Goal: Find specific fact: Find specific fact

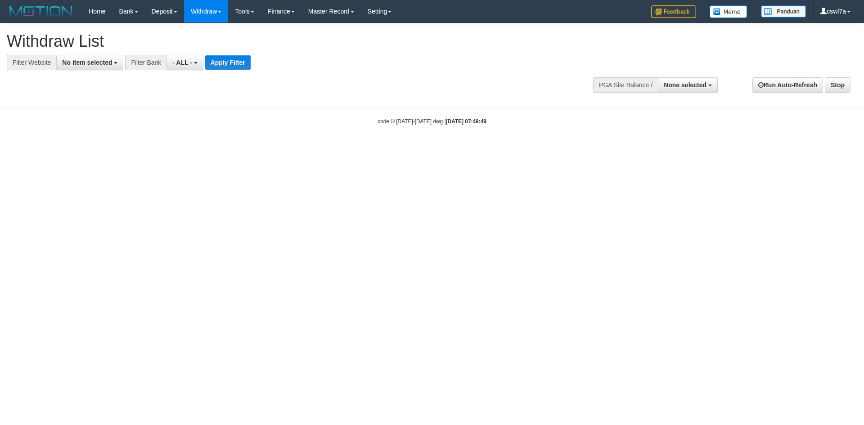
select select
click at [684, 84] on span "None selected" at bounding box center [685, 84] width 43 height 7
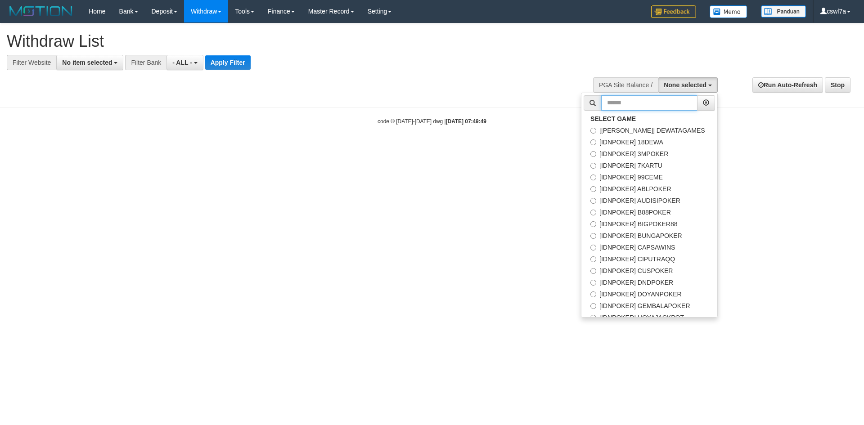
click at [635, 104] on input "text" at bounding box center [649, 102] width 96 height 15
paste input "*******"
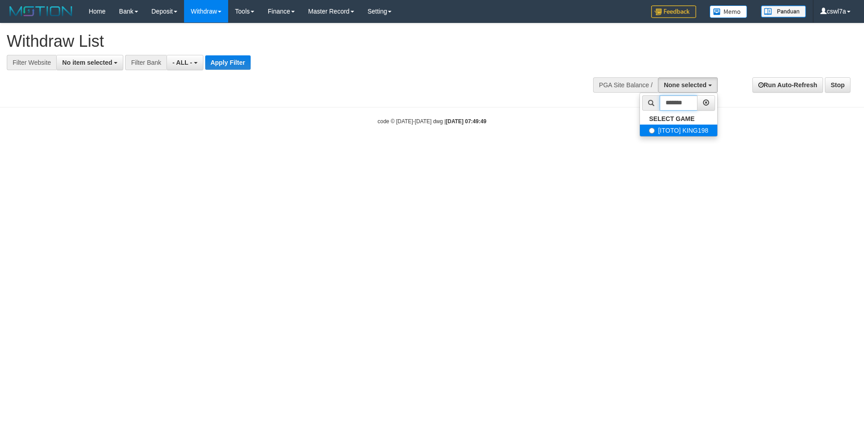
type input "*******"
click at [654, 132] on label "[ITOTO] KING198" at bounding box center [678, 131] width 77 height 12
select select "****"
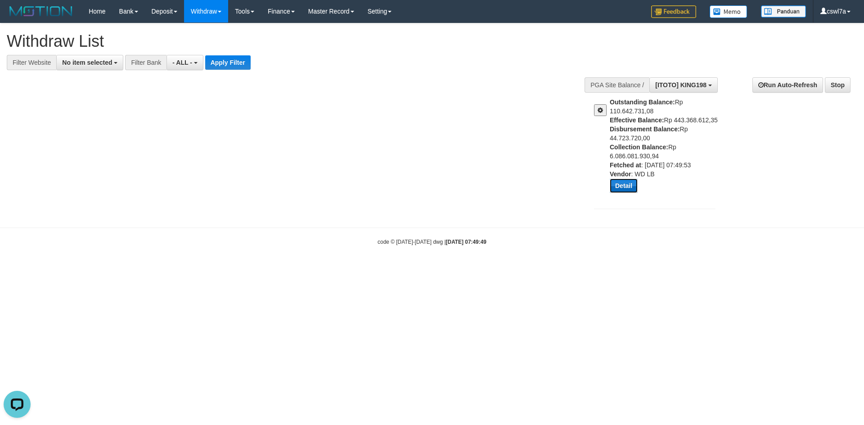
click at [623, 186] on button "Detail" at bounding box center [624, 186] width 28 height 14
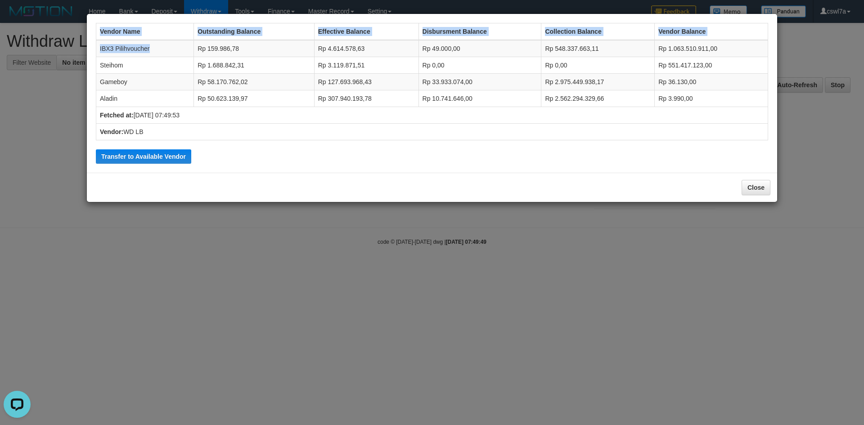
drag, startPoint x: 157, startPoint y: 47, endPoint x: 93, endPoint y: 48, distance: 63.5
click at [93, 48] on div "Vendor Name Outstanding Balance Effective Balance Disbursment Balance Collectio…" at bounding box center [432, 93] width 682 height 150
click at [151, 54] on td "IBX3 Pilihvoucher" at bounding box center [145, 48] width 98 height 17
drag, startPoint x: 143, startPoint y: 50, endPoint x: 99, endPoint y: 50, distance: 43.7
click at [99, 50] on td "IBX3 Pilihvoucher" at bounding box center [145, 48] width 98 height 17
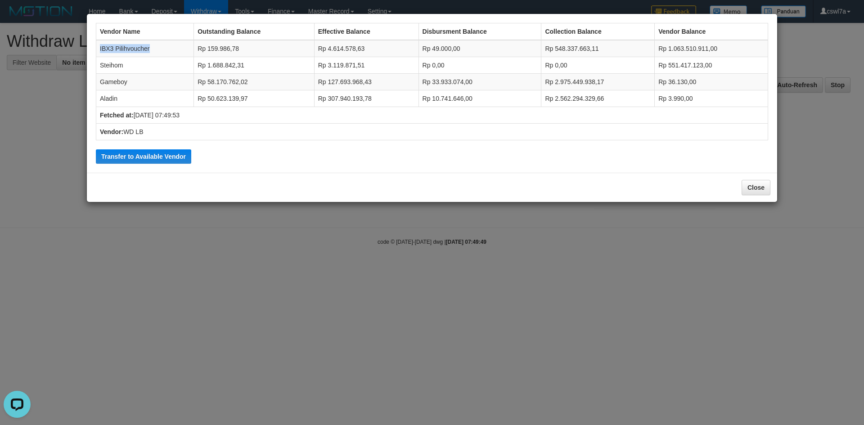
copy td "IBX3 Pilihvoucher"
click at [750, 184] on button "Close" at bounding box center [756, 187] width 29 height 15
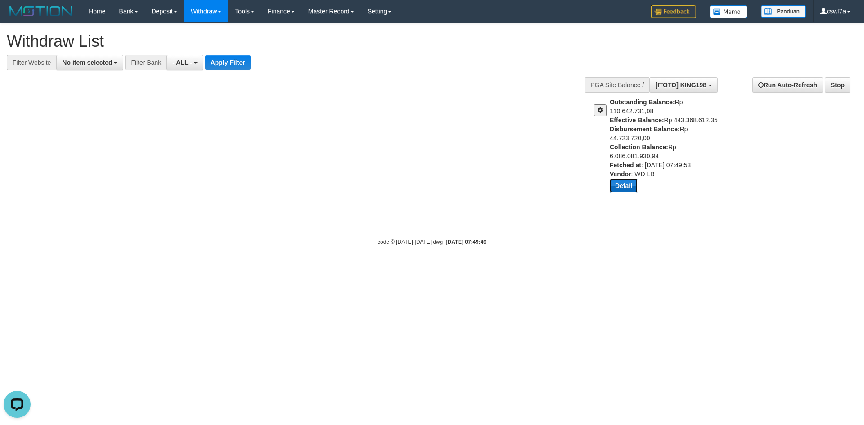
click at [628, 185] on button "Detail" at bounding box center [624, 186] width 28 height 14
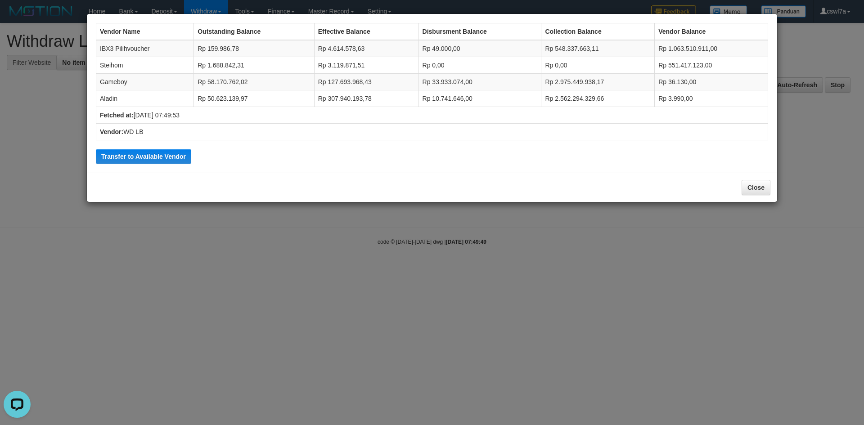
click at [116, 67] on td "Steihom" at bounding box center [145, 65] width 98 height 17
click at [116, 66] on td "Steihom" at bounding box center [145, 65] width 98 height 17
copy td "Steihom"
click at [761, 184] on button "Close" at bounding box center [756, 187] width 29 height 15
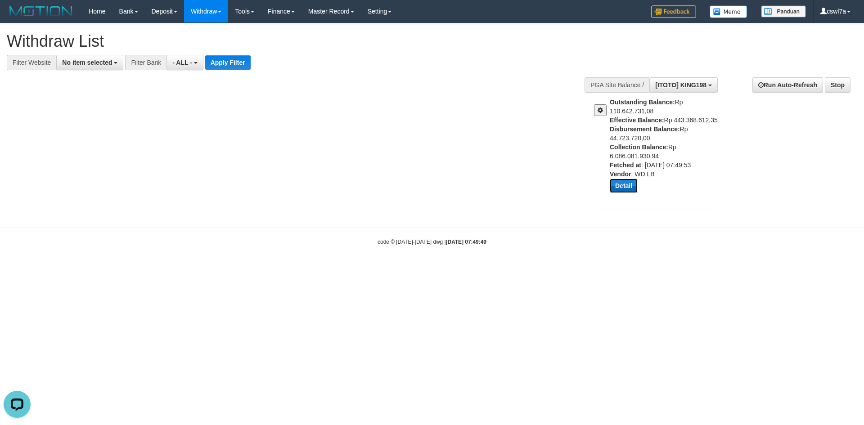
click at [613, 183] on button "Detail" at bounding box center [624, 186] width 28 height 14
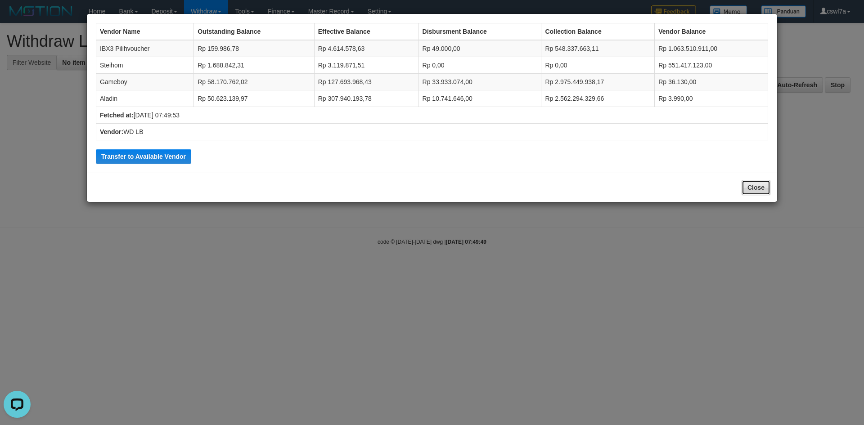
click at [761, 189] on button "Close" at bounding box center [756, 187] width 29 height 15
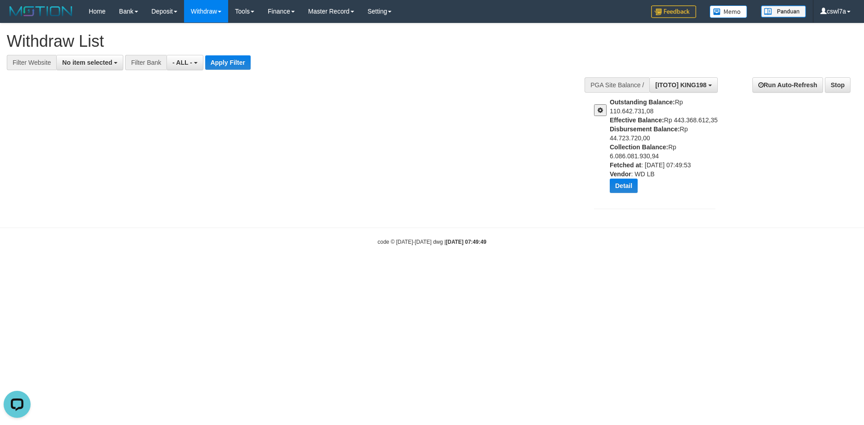
click at [225, 240] on div "code © [DATE]-[DATE] dwg | [DATE] 07:49:49" at bounding box center [432, 241] width 864 height 9
